Goal: Task Accomplishment & Management: Complete application form

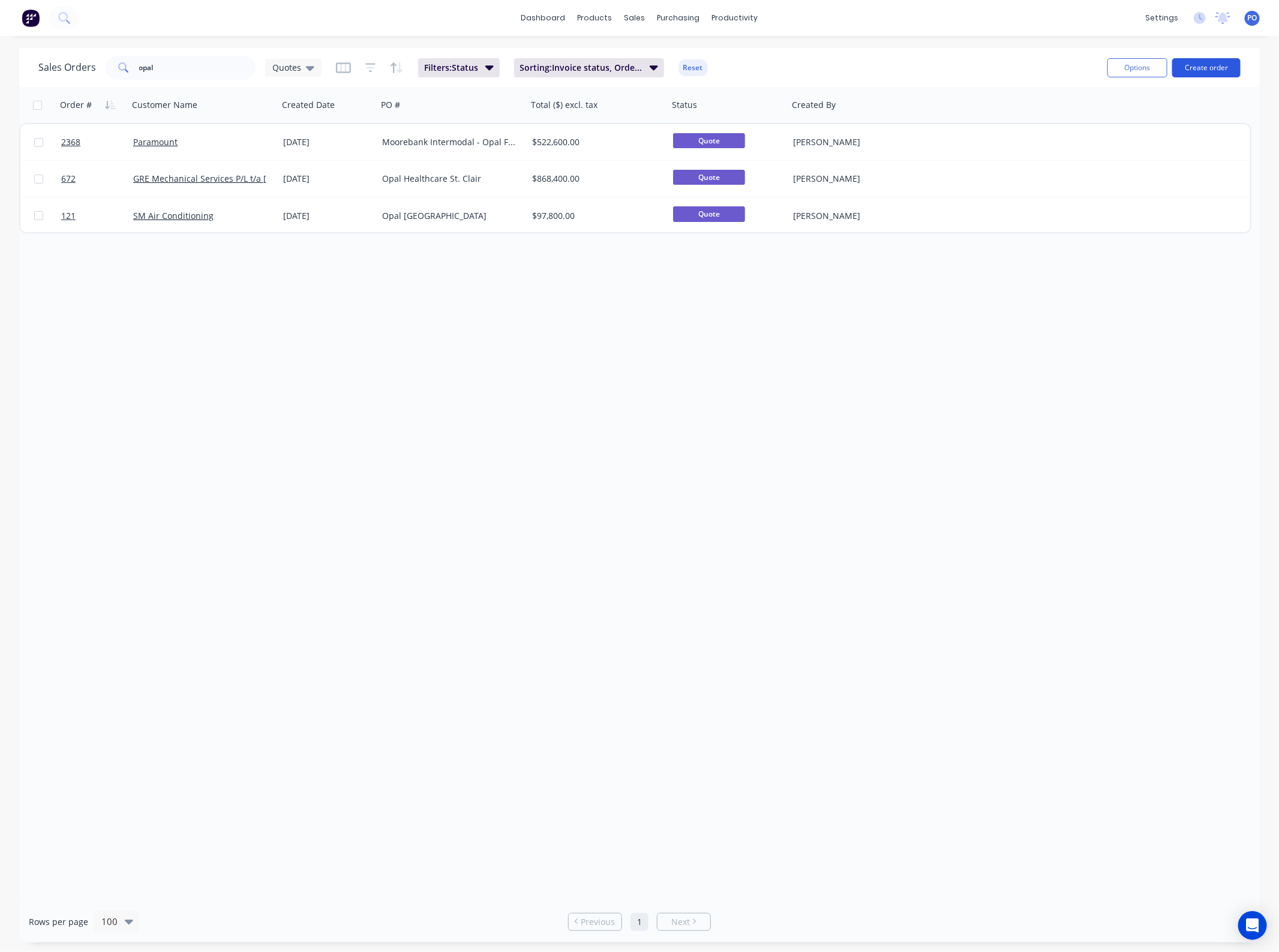
click at [1215, 64] on button "Create order" at bounding box center [1207, 68] width 69 height 20
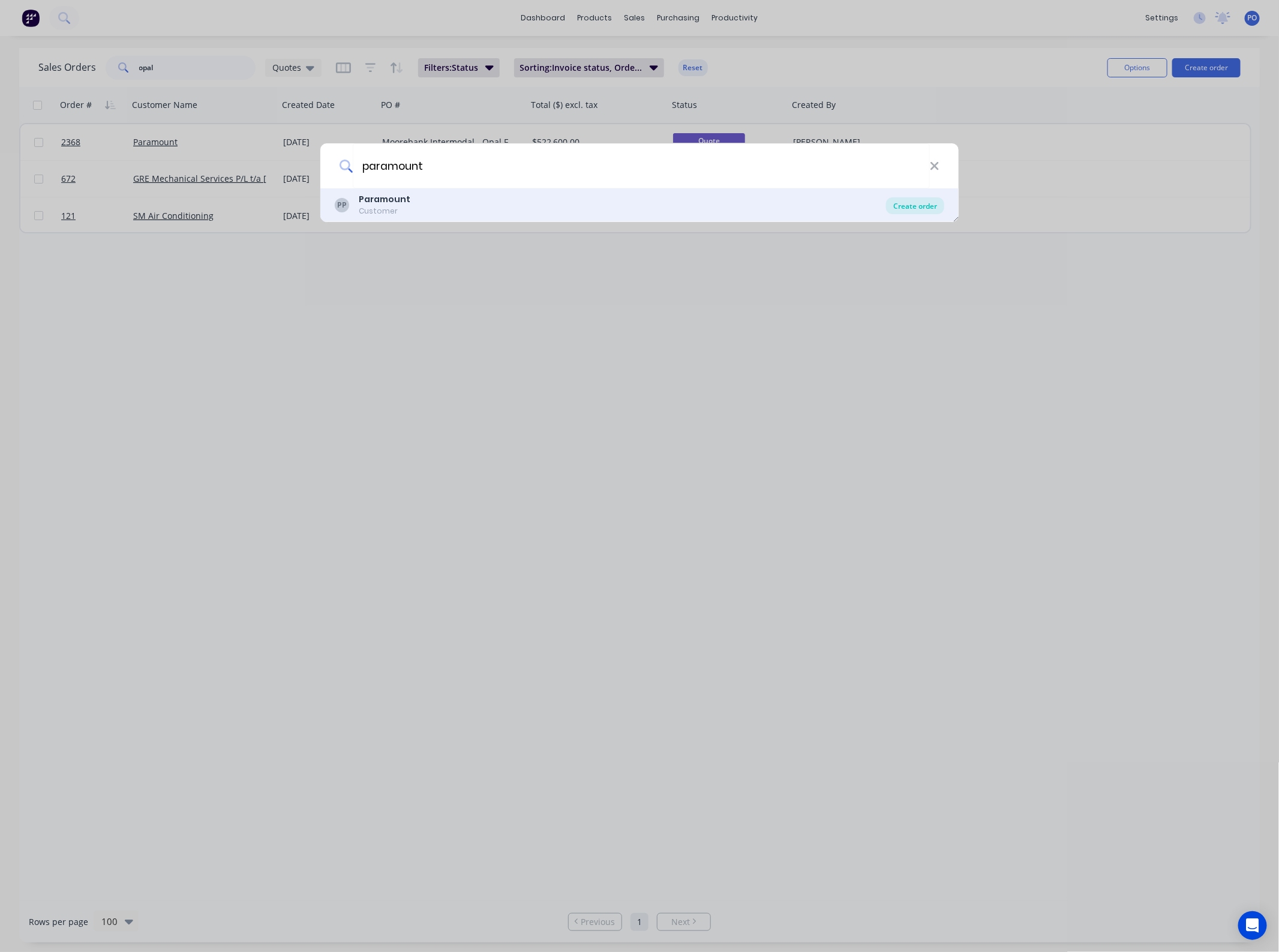
type input "paramount"
click at [937, 208] on div "Create order" at bounding box center [915, 206] width 59 height 17
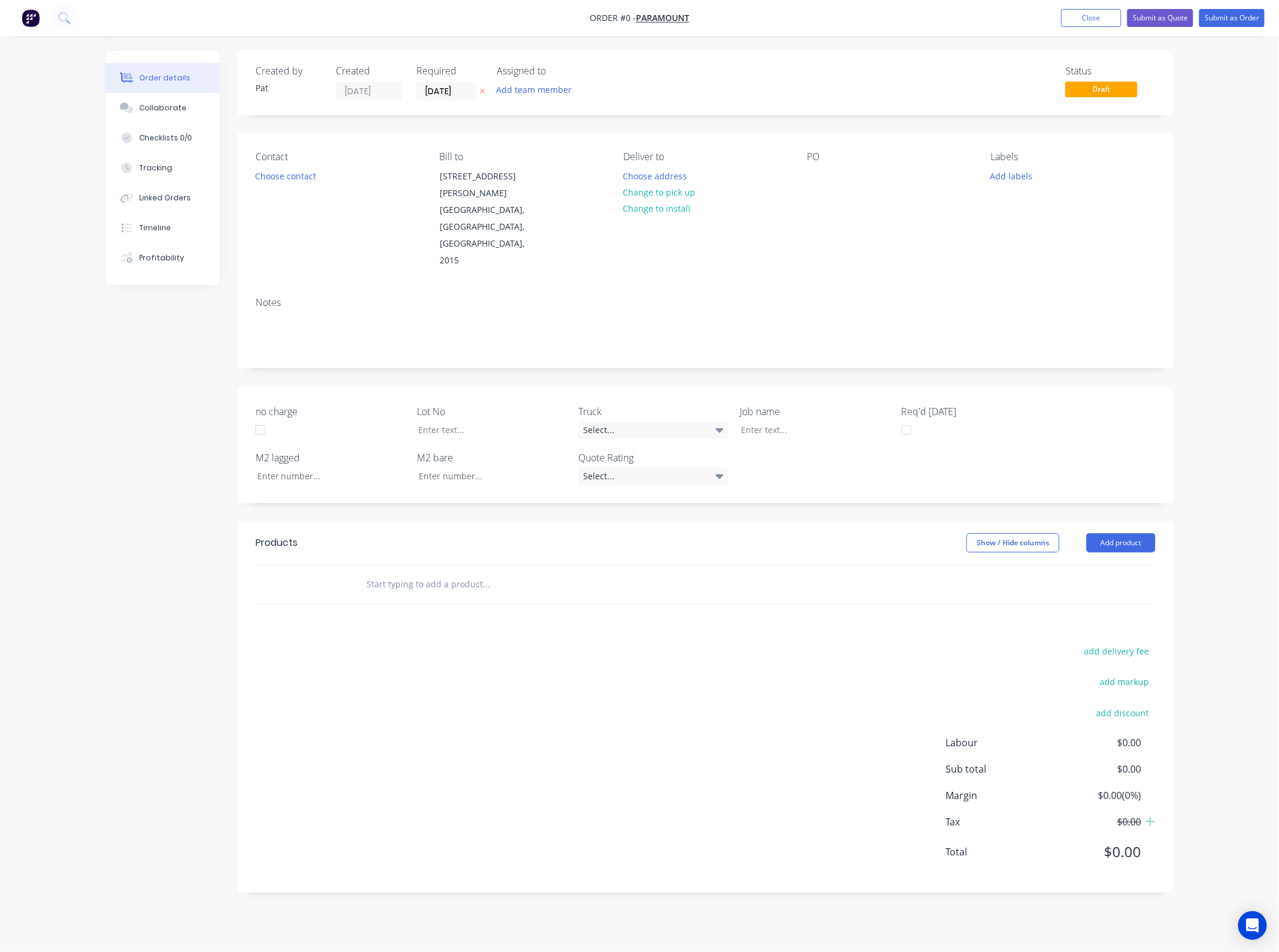
click at [511, 101] on div "Created by [PERSON_NAME] Created [DATE] Required [DATE] Assigned to Add team me…" at bounding box center [706, 83] width 936 height 64
click at [522, 91] on button "Add team member" at bounding box center [534, 89] width 88 height 16
click at [549, 169] on button "005APS" at bounding box center [587, 181] width 180 height 24
click at [543, 160] on div "005APS" at bounding box center [594, 157] width 120 height 13
click at [546, 158] on div "[PERSON_NAME] (You)" at bounding box center [594, 157] width 120 height 13
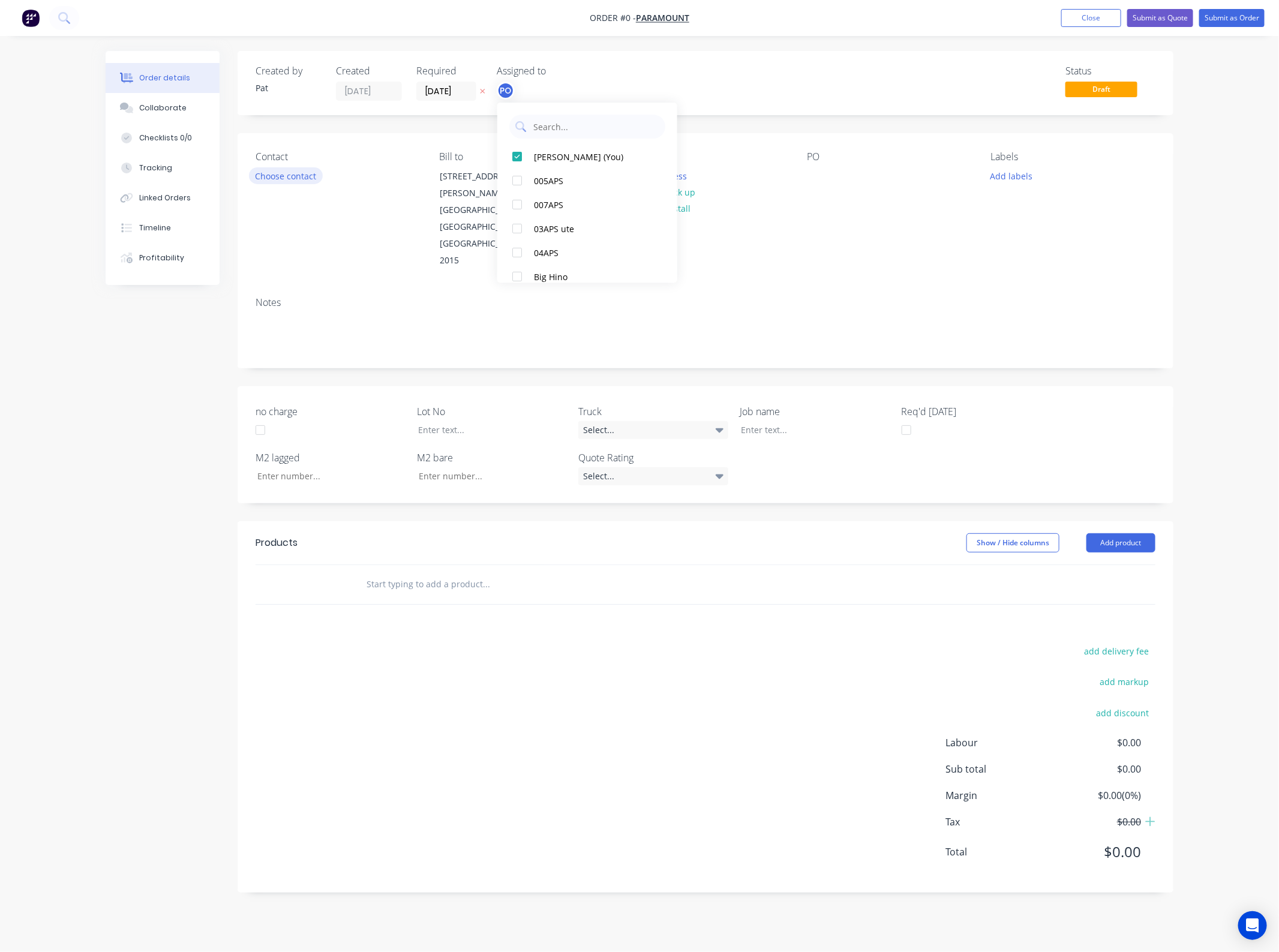
click at [306, 173] on div "Order details Collaborate Checklists 0/0 Tracking Linked Orders Timeline Profit…" at bounding box center [640, 481] width 1092 height 860
click at [306, 175] on button "Choose contact" at bounding box center [285, 175] width 73 height 16
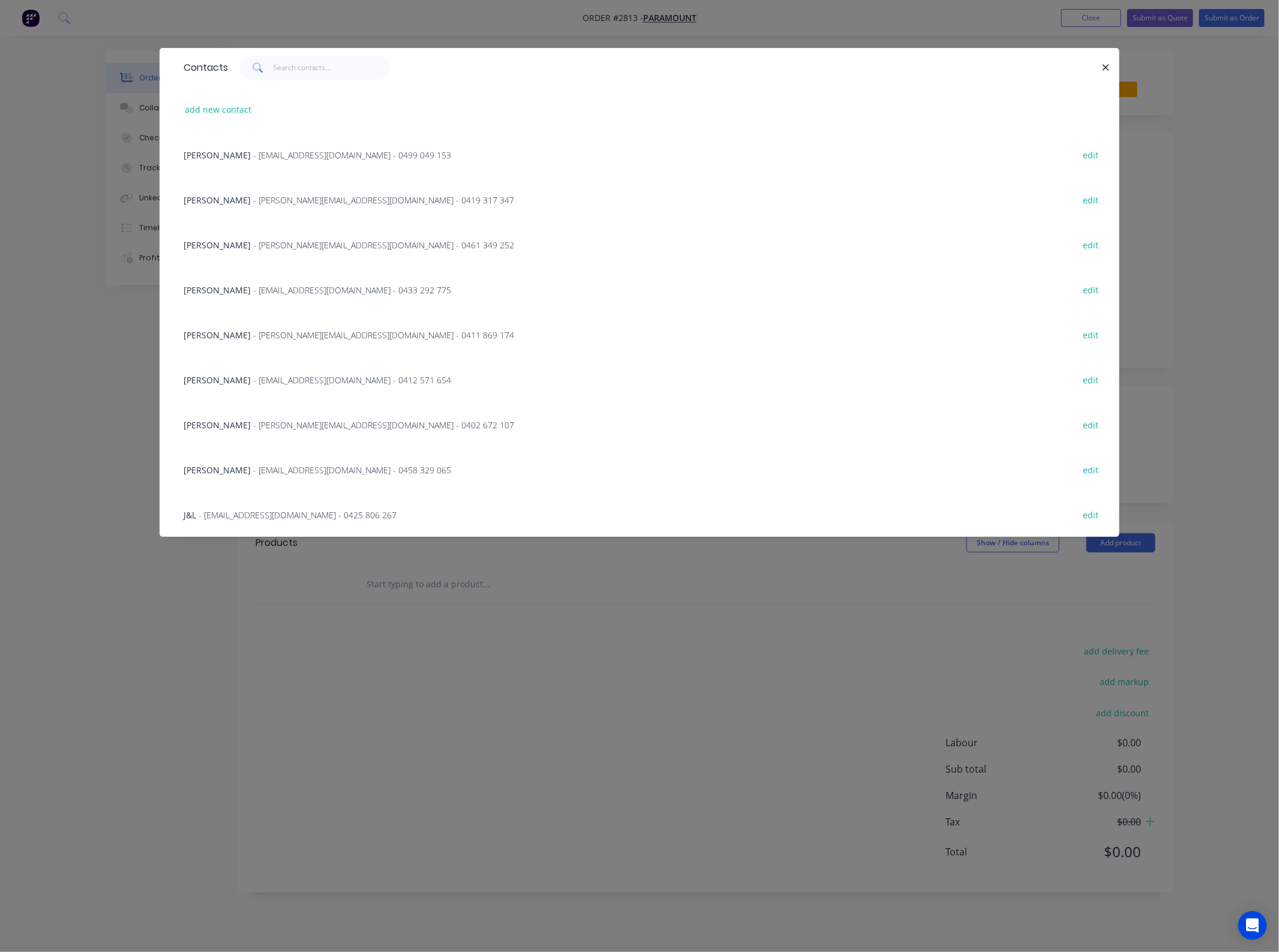
click at [231, 254] on div "[PERSON_NAME] - [PERSON_NAME][EMAIL_ADDRESS][DOMAIN_NAME] - 0461 349 252 edit" at bounding box center [639, 244] width 924 height 45
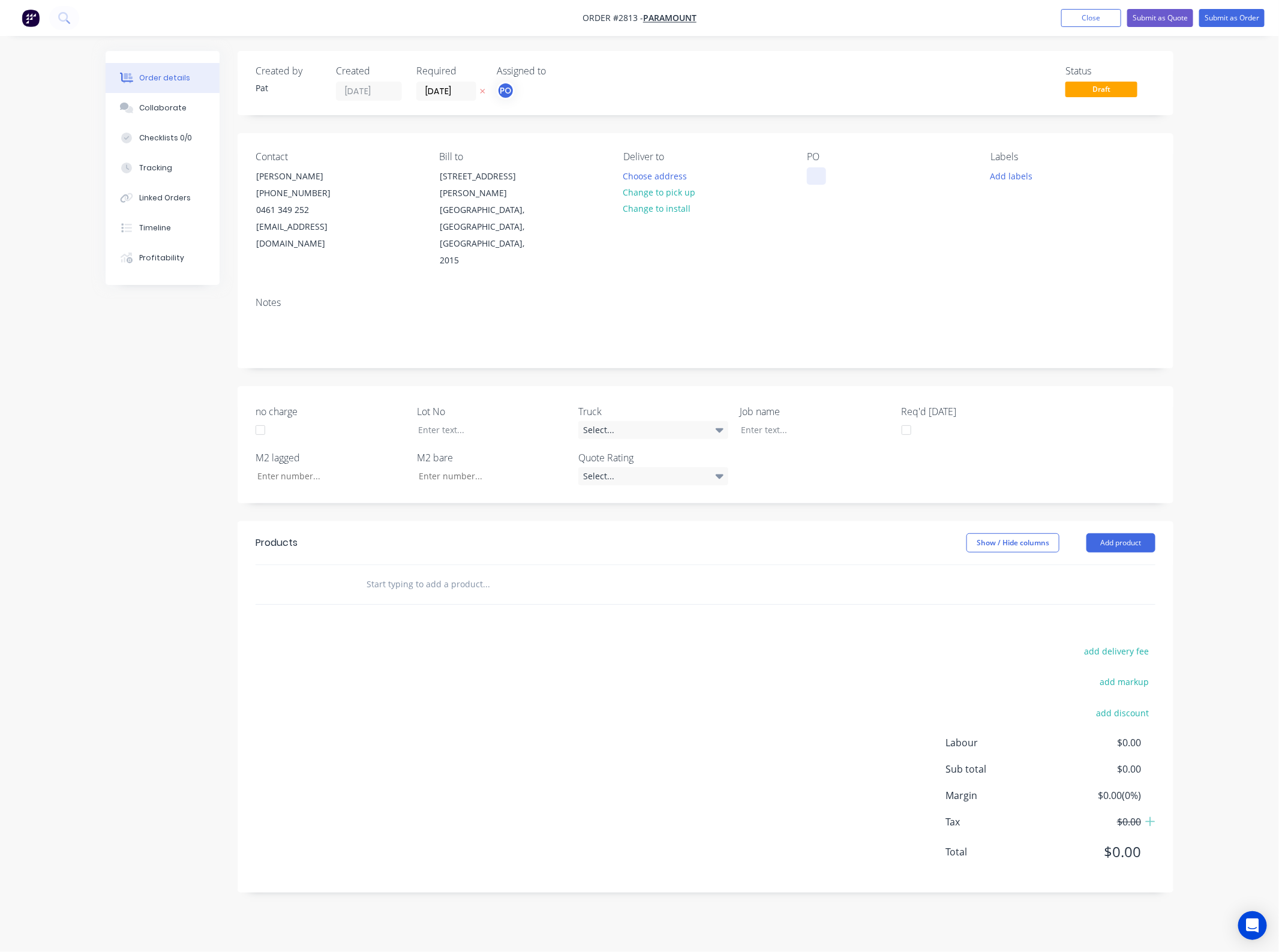
drag, startPoint x: 815, startPoint y: 188, endPoint x: 815, endPoint y: 178, distance: 10.0
click at [815, 187] on div "PO" at bounding box center [889, 210] width 164 height 118
click at [815, 178] on div at bounding box center [816, 176] width 20 height 18
click at [814, 178] on div at bounding box center [816, 176] width 20 height 18
click at [1140, 533] on button "Add product" at bounding box center [1121, 542] width 69 height 20
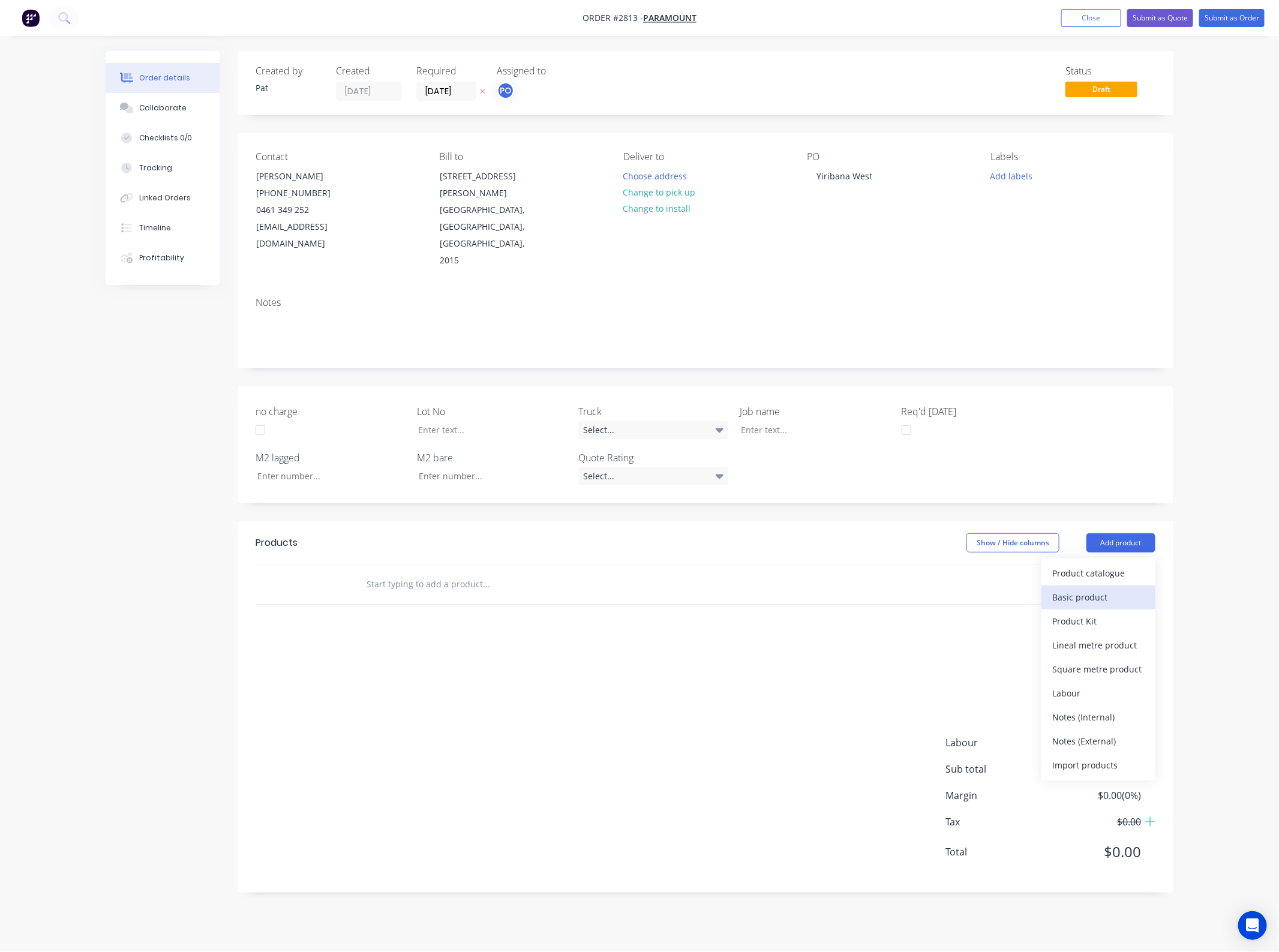
click at [1096, 589] on div "Basic product" at bounding box center [1098, 597] width 92 height 18
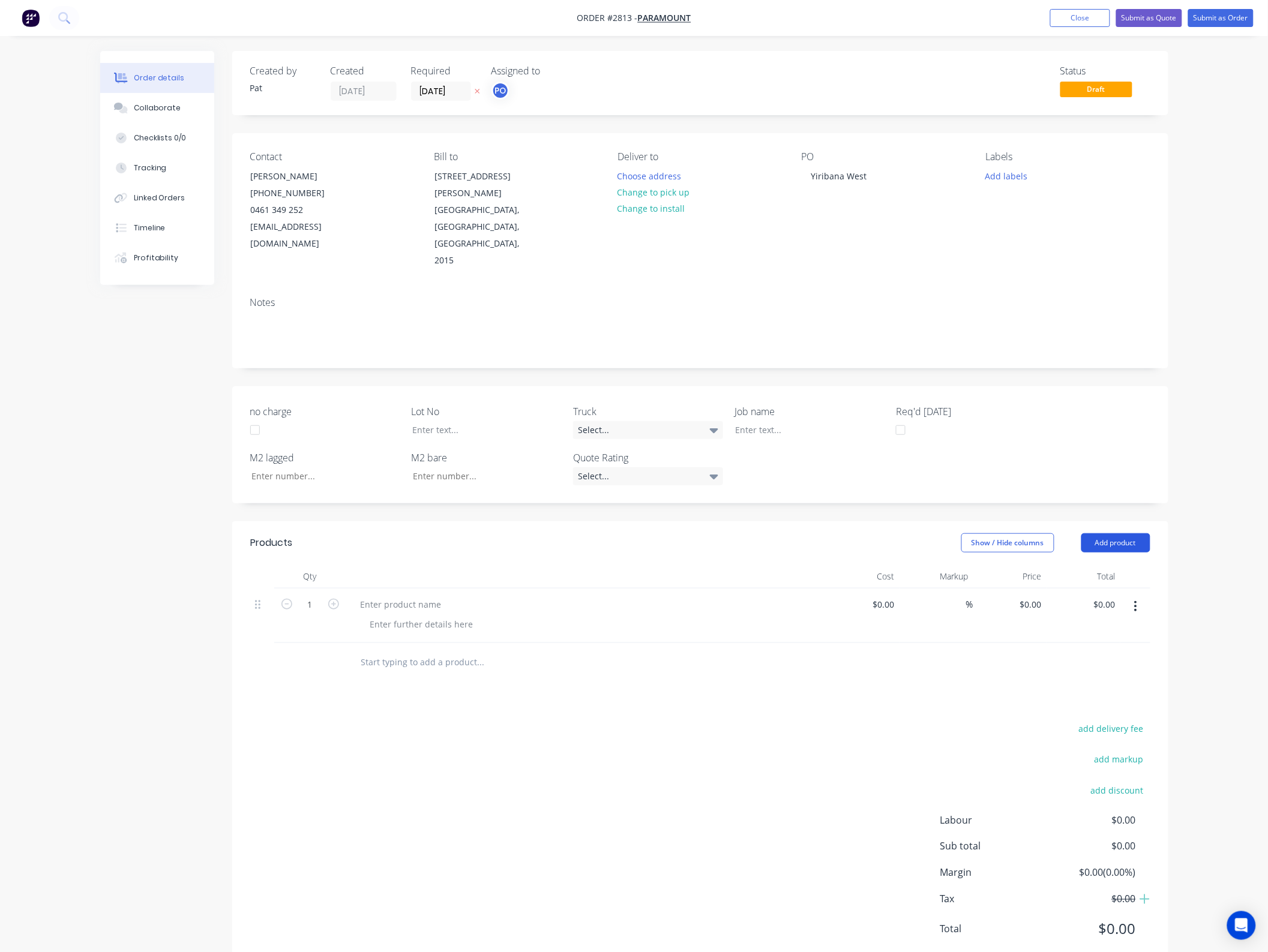
click at [1107, 533] on button "Add product" at bounding box center [1116, 542] width 69 height 20
click at [1099, 589] on div "Basic product" at bounding box center [1092, 597] width 92 height 18
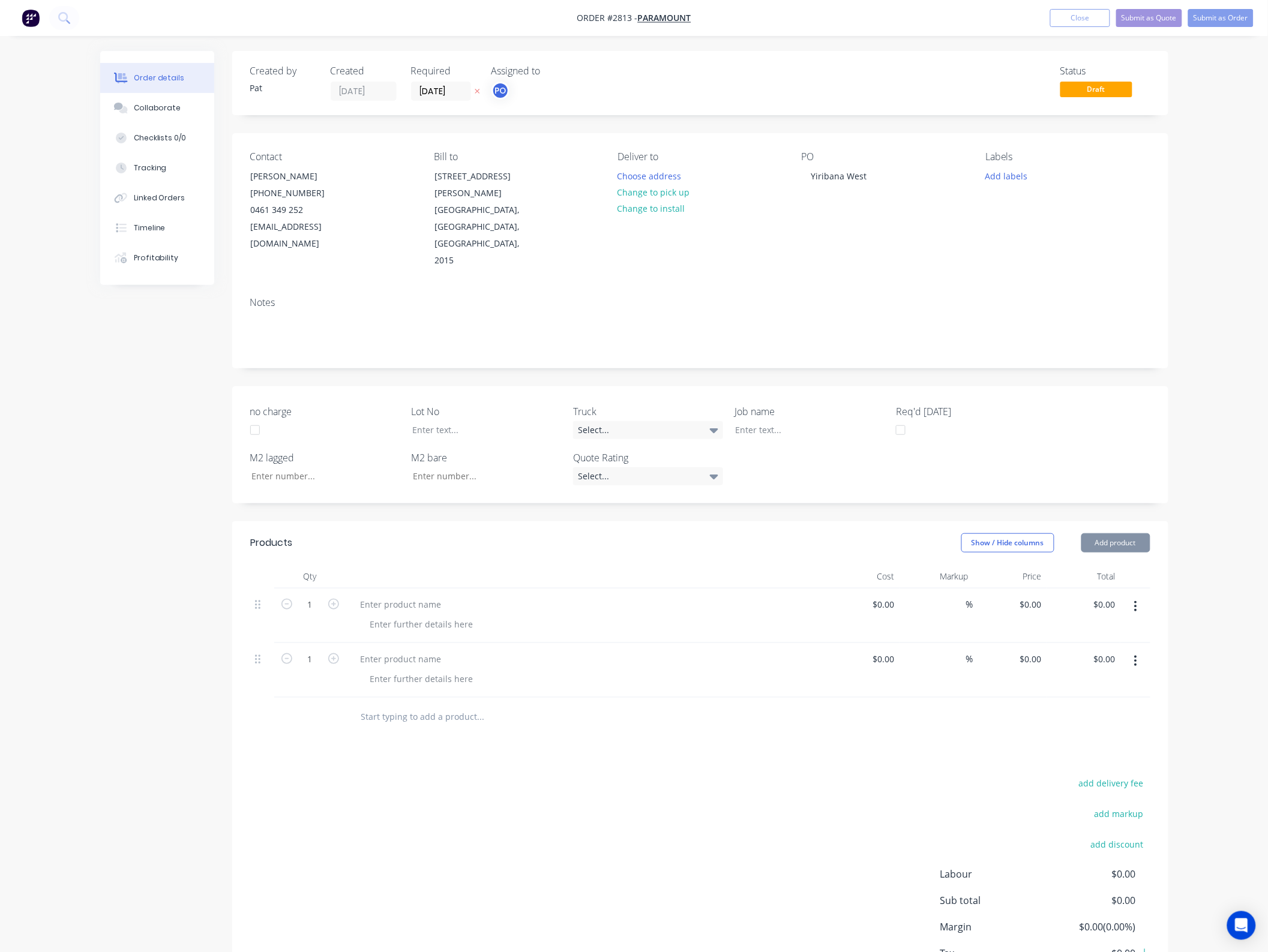
click at [1102, 533] on button "Add product" at bounding box center [1116, 542] width 69 height 20
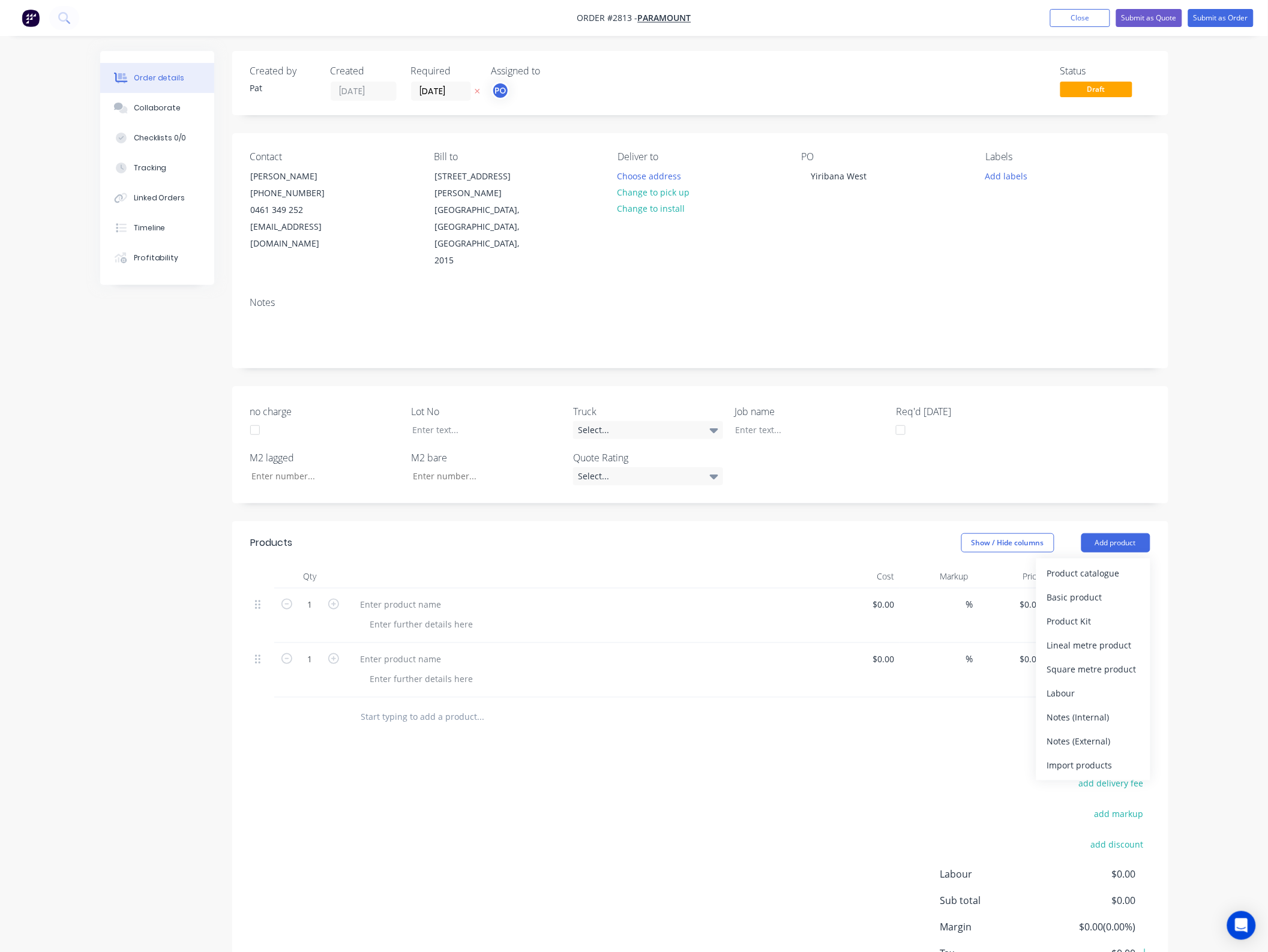
click at [1089, 733] on div "Notes (External)" at bounding box center [1092, 741] width 92 height 18
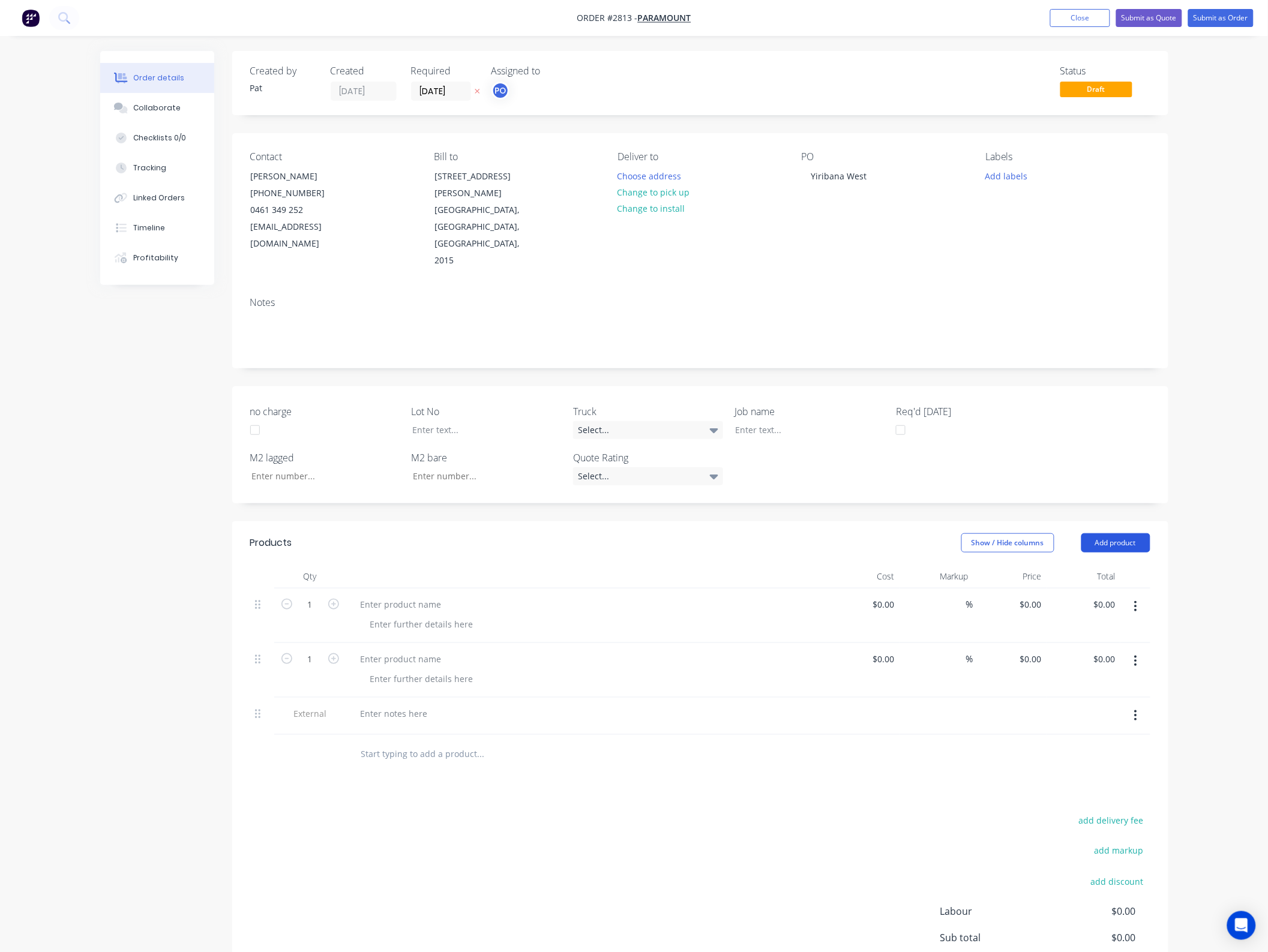
click at [1111, 533] on button "Add product" at bounding box center [1116, 542] width 69 height 20
click at [1087, 733] on div "Notes (External)" at bounding box center [1092, 741] width 92 height 18
click at [1093, 533] on button "Add product" at bounding box center [1116, 542] width 69 height 20
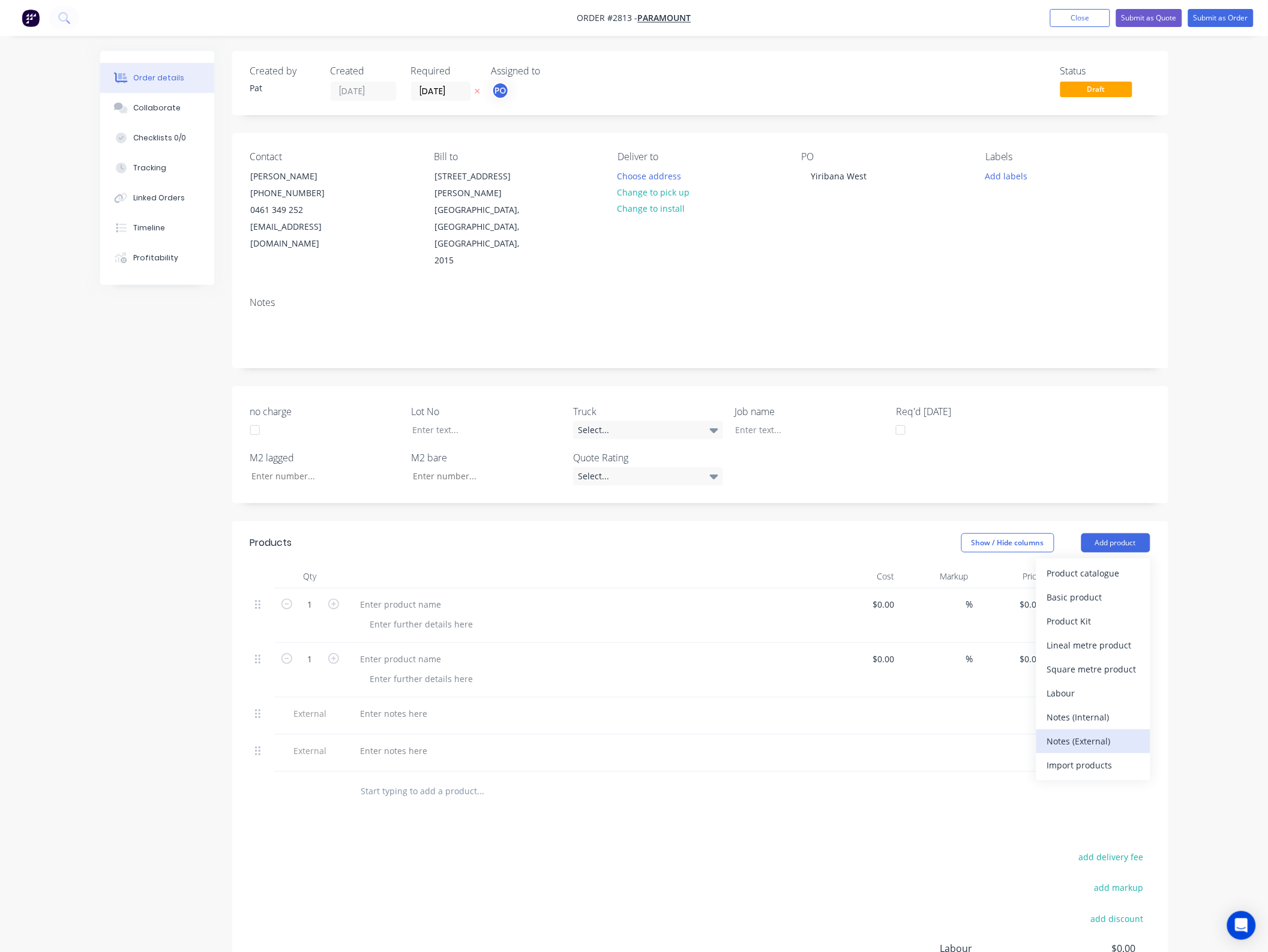
click at [1084, 733] on div "Notes (External)" at bounding box center [1092, 741] width 92 height 18
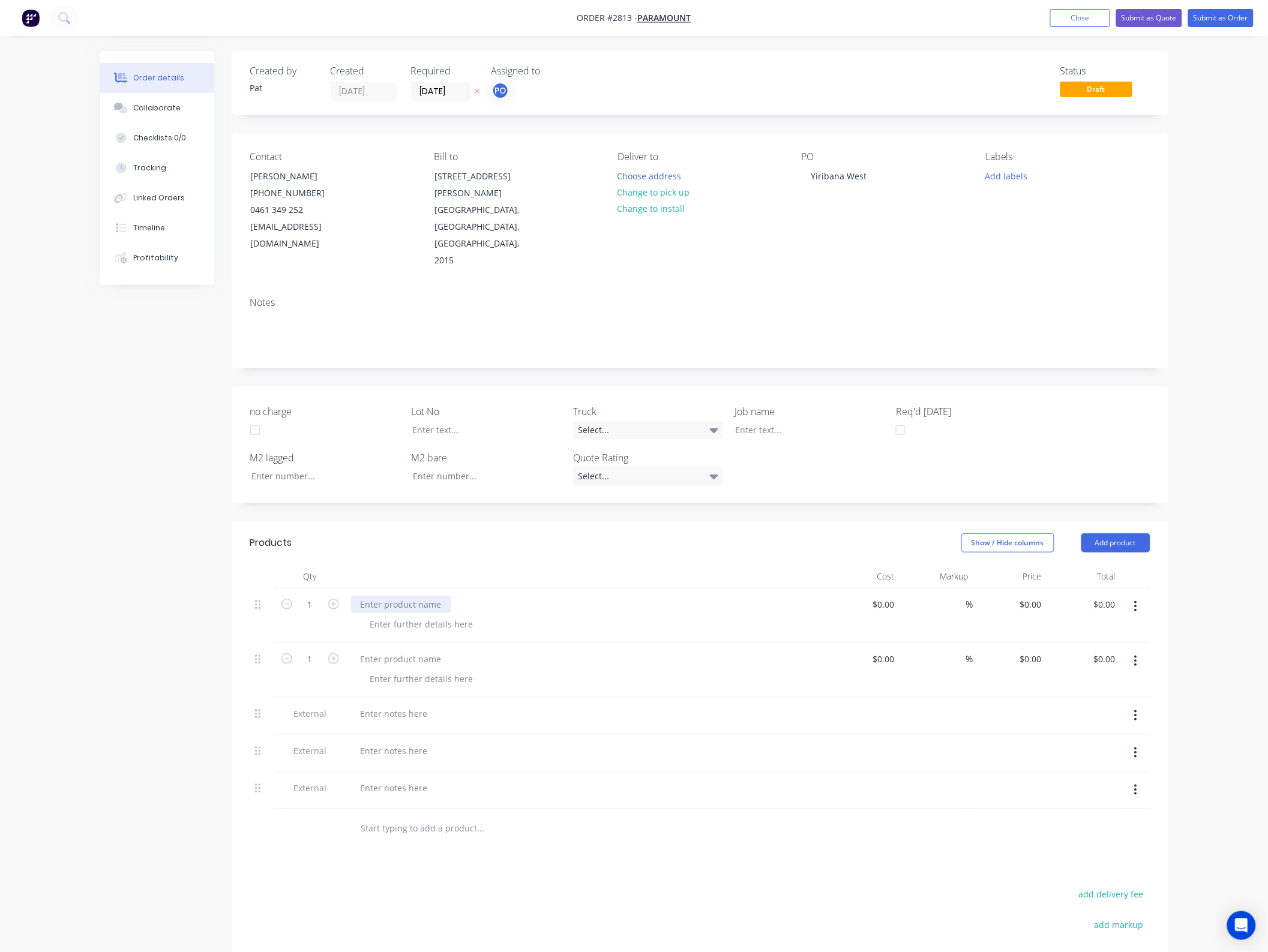
click at [406, 595] on div at bounding box center [401, 604] width 100 height 18
click at [398, 650] on div at bounding box center [401, 659] width 100 height 18
click at [386, 705] on div at bounding box center [394, 713] width 86 height 18
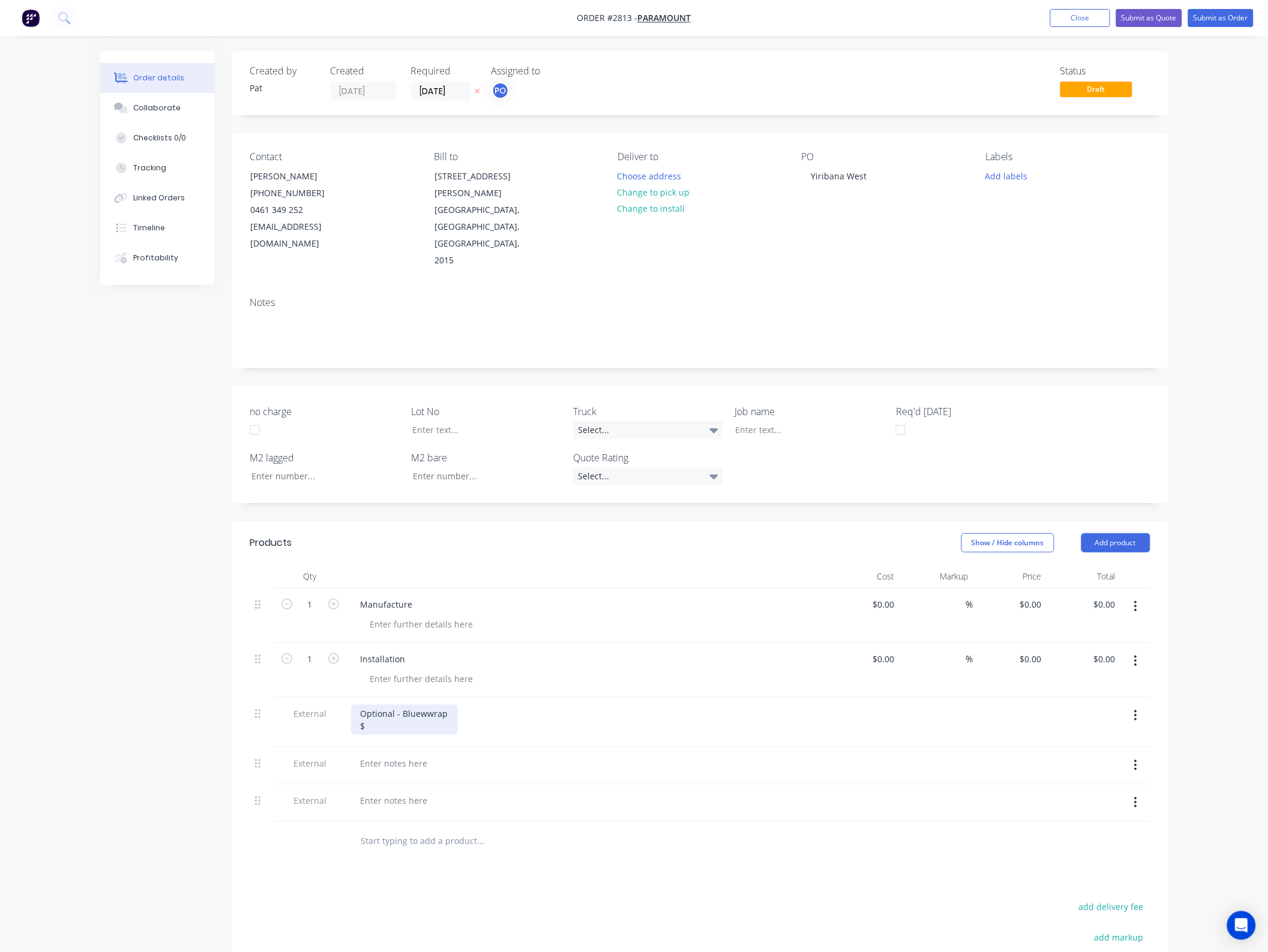
click at [425, 705] on div "Optional - Bluewwrap $" at bounding box center [404, 720] width 107 height 30
click at [404, 755] on div at bounding box center [394, 763] width 86 height 18
click at [372, 755] on div at bounding box center [394, 763] width 86 height 18
click at [379, 755] on div "Opttional - Filters $" at bounding box center [396, 770] width 89 height 30
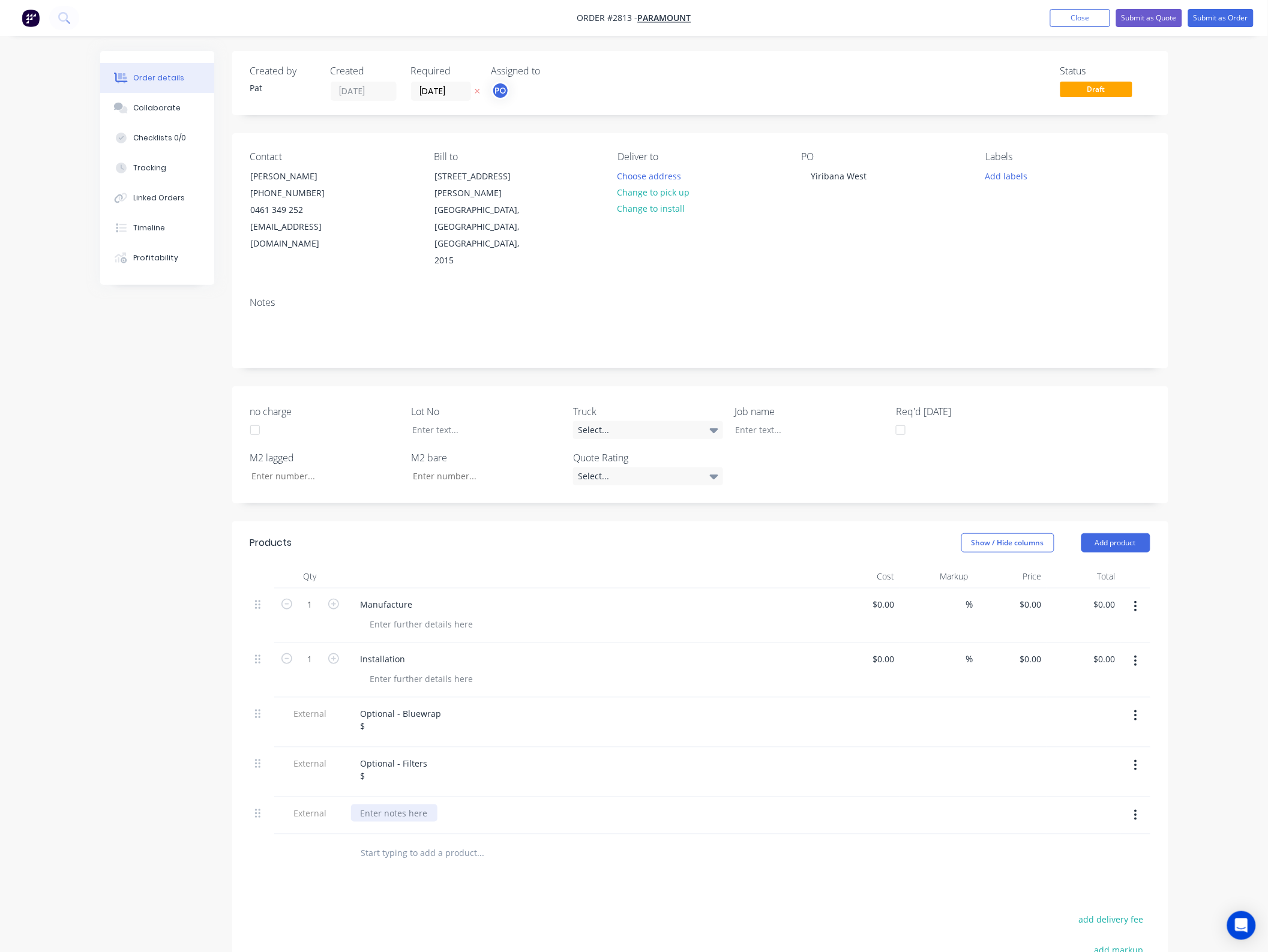
click at [379, 804] on div at bounding box center [394, 813] width 86 height 18
click at [380, 804] on div at bounding box center [394, 813] width 86 height 18
